Goal: Transaction & Acquisition: Purchase product/service

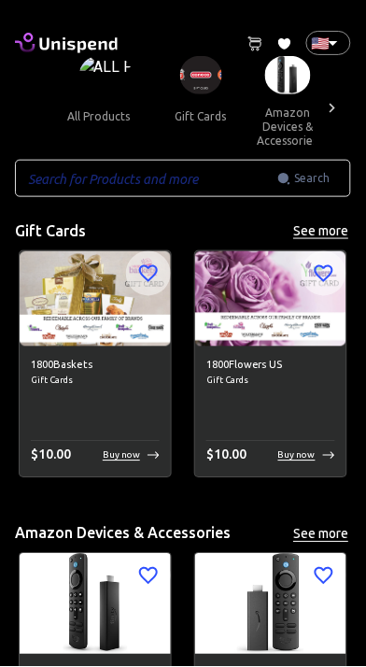
click at [193, 78] on img at bounding box center [201, 75] width 42 height 38
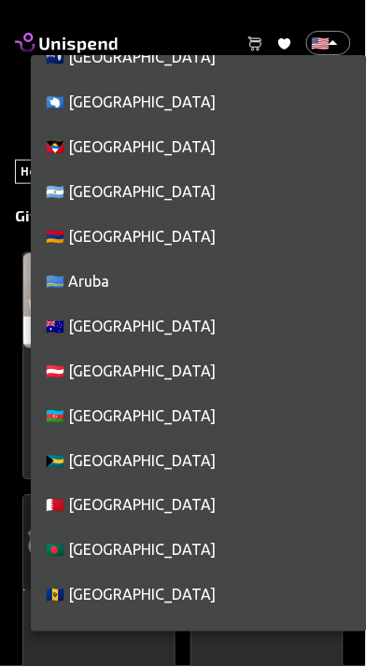
scroll to position [345, 0]
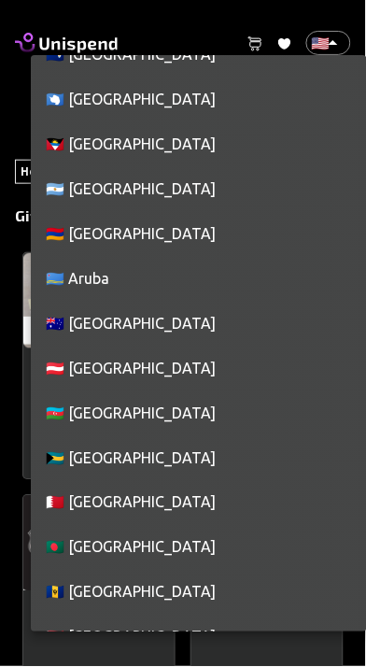
click at [96, 304] on li "🇦🇺 [GEOGRAPHIC_DATA]" at bounding box center [199, 323] width 336 height 45
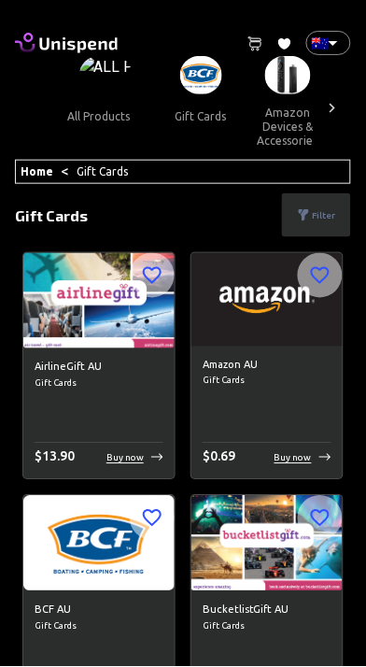
click at [289, 359] on h6 "Amazon AU" at bounding box center [267, 366] width 129 height 17
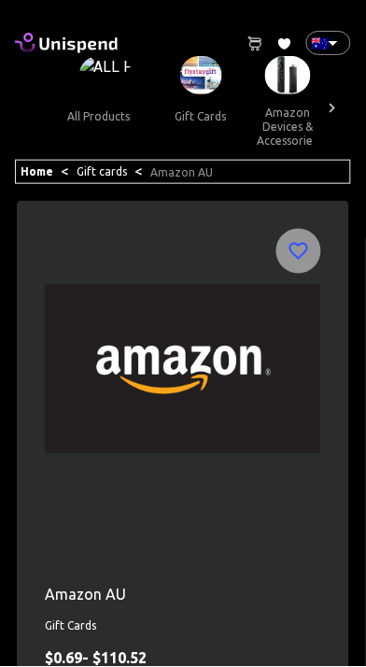
click at [299, 456] on img at bounding box center [183, 369] width 276 height 280
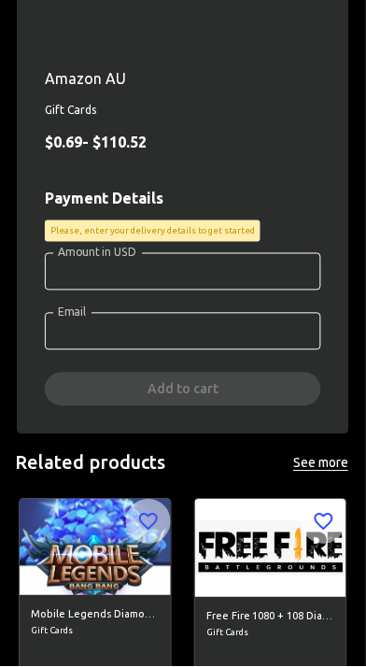
scroll to position [523, 0]
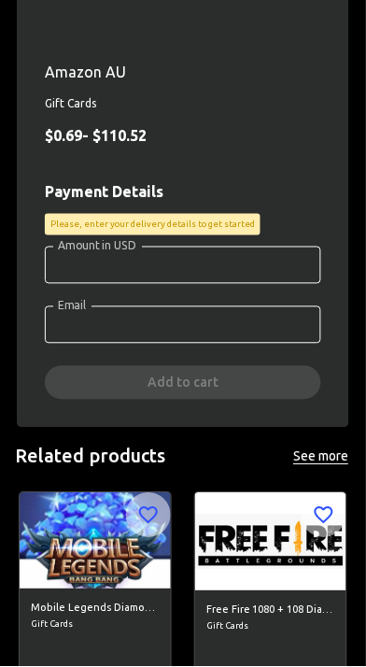
click at [228, 261] on input "Amount in USD" at bounding box center [183, 265] width 276 height 37
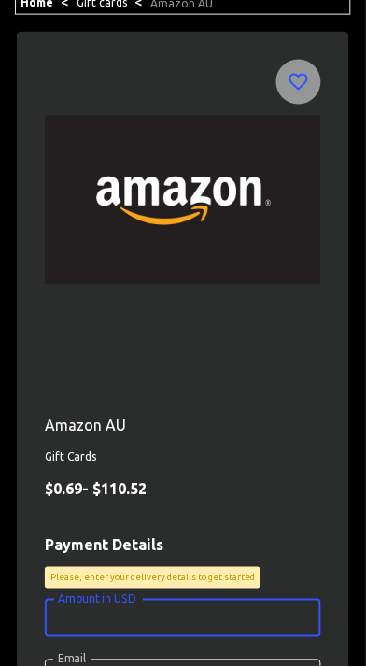
scroll to position [172, 0]
